Goal: Transaction & Acquisition: Purchase product/service

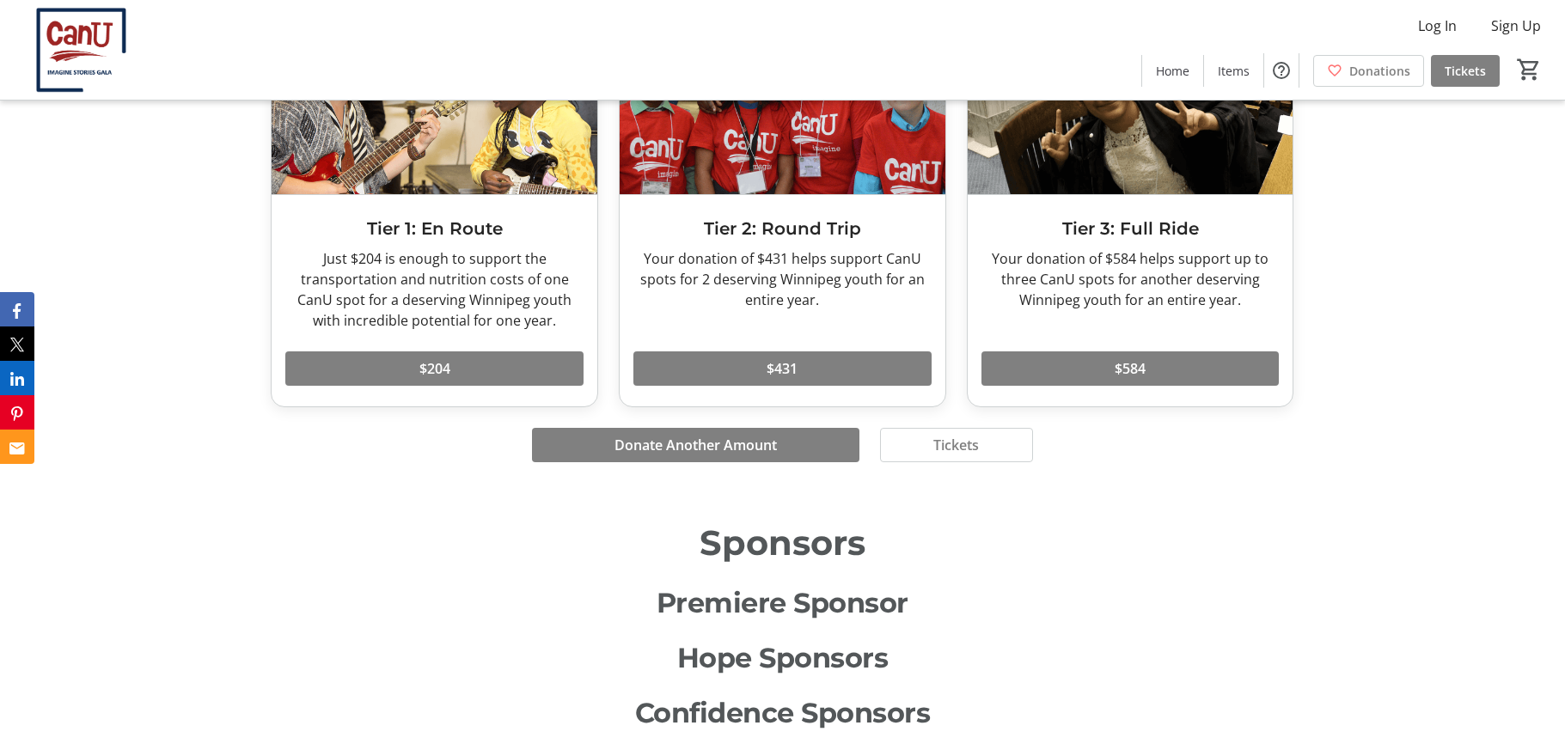
scroll to position [5398, 0]
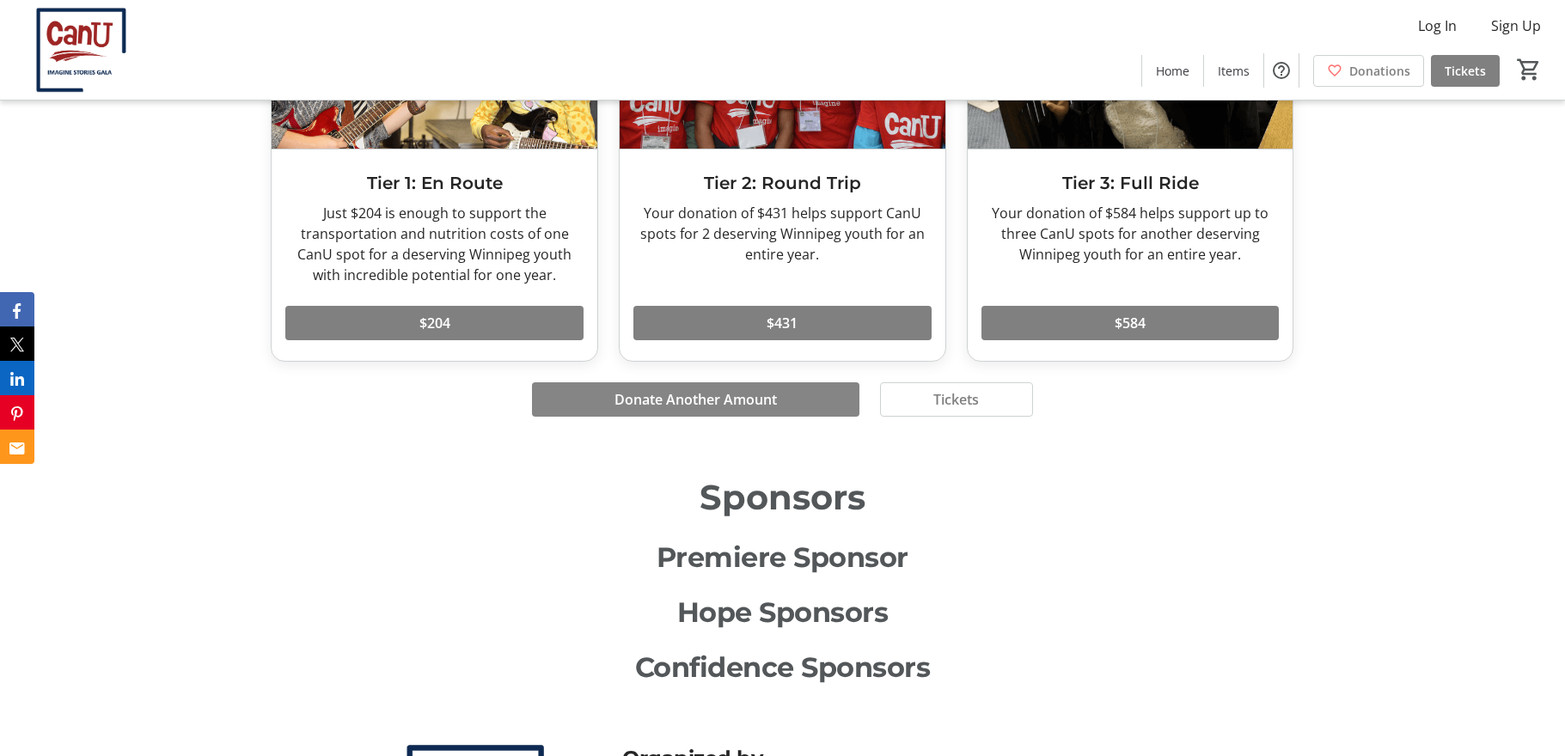
click at [699, 403] on span "Donate Another Amount" at bounding box center [696, 399] width 162 height 21
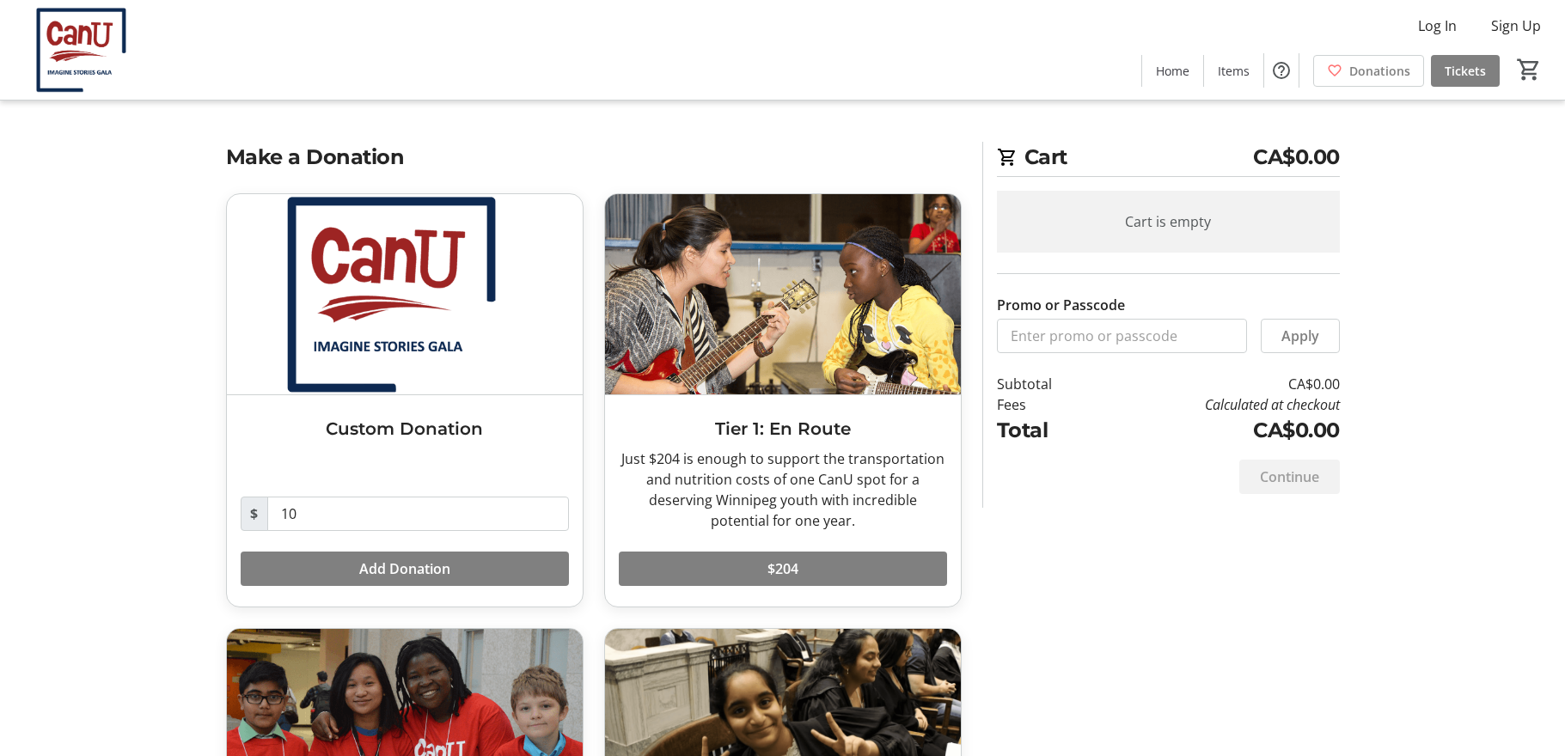
click at [1425, 484] on tr-checkout-feature-upsell-ui "Cart CA$0.00 Cart is empty Promo or Passcode Apply Subtotal CA$0.00 Fees Calcul…" at bounding box center [782, 521] width 1565 height 1043
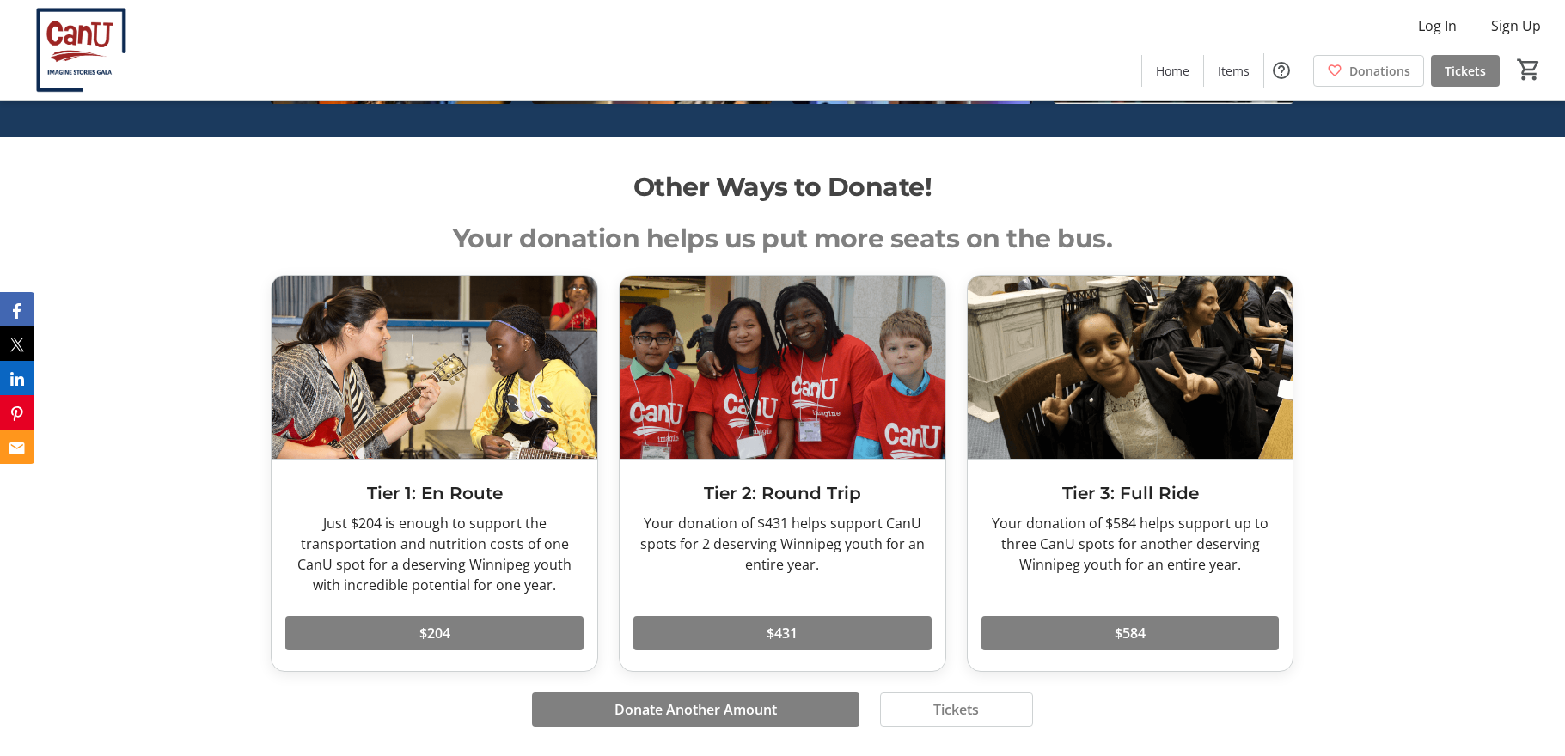
scroll to position [5093, 0]
